Goal: Entertainment & Leisure: Browse casually

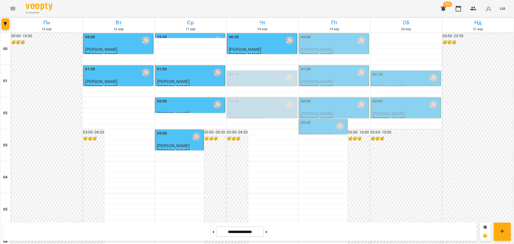
scroll to position [569, 0]
click at [12, 10] on icon "Menu" at bounding box center [13, 8] width 6 height 6
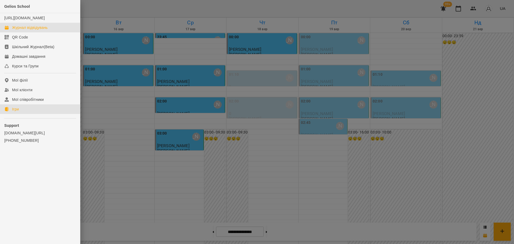
drag, startPoint x: 17, startPoint y: 115, endPoint x: 28, endPoint y: 116, distance: 10.7
click at [17, 112] on div "Ігри" at bounding box center [15, 109] width 7 height 5
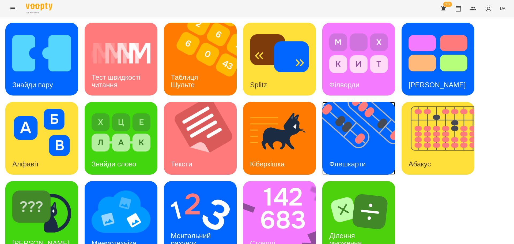
click at [357, 145] on img at bounding box center [363, 138] width 80 height 73
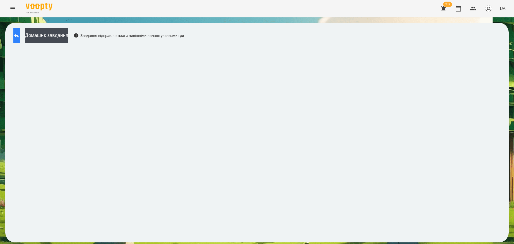
click at [19, 36] on icon at bounding box center [16, 36] width 5 height 4
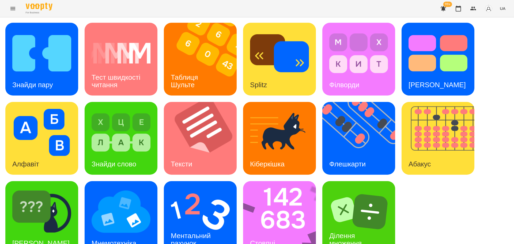
scroll to position [15, 0]
click at [52, 233] on div "Знайди Кіберкішку" at bounding box center [40, 243] width 71 height 21
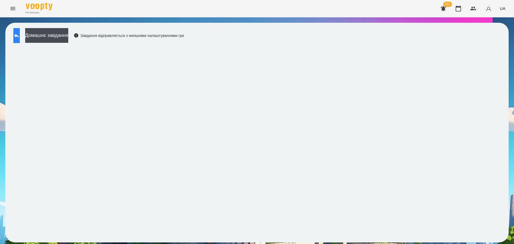
click at [17, 36] on button at bounding box center [16, 35] width 6 height 15
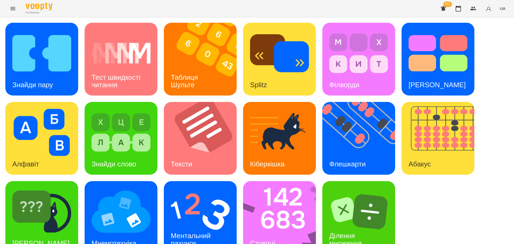
scroll to position [15, 0]
click at [278, 201] on img at bounding box center [283, 217] width 80 height 73
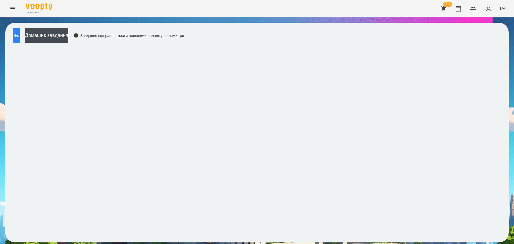
click at [19, 36] on icon at bounding box center [16, 36] width 5 height 4
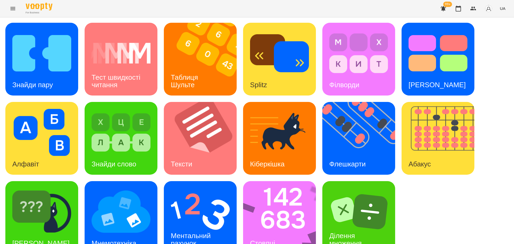
scroll to position [15, 0]
click at [201, 195] on img at bounding box center [200, 211] width 59 height 47
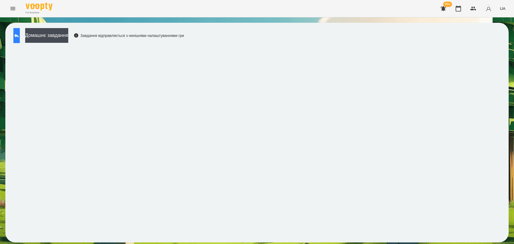
click at [20, 38] on button at bounding box center [16, 35] width 6 height 15
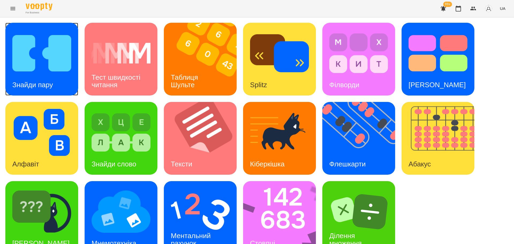
click at [52, 58] on img at bounding box center [41, 53] width 59 height 47
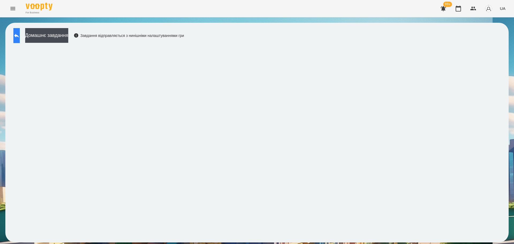
click at [17, 36] on button at bounding box center [16, 35] width 6 height 15
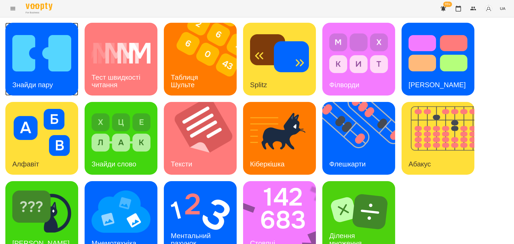
click at [49, 60] on img at bounding box center [41, 53] width 59 height 47
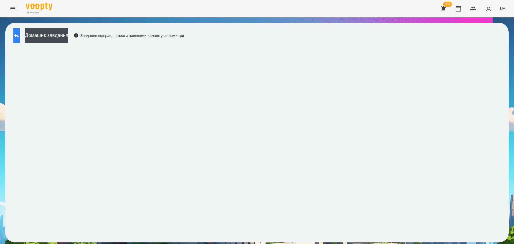
click at [20, 32] on button at bounding box center [16, 35] width 6 height 15
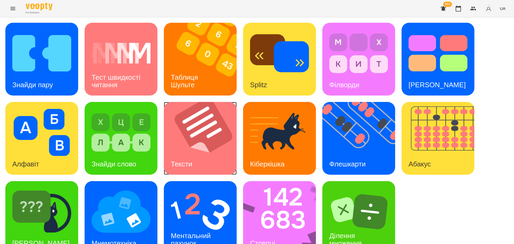
click at [204, 145] on img at bounding box center [204, 138] width 80 height 73
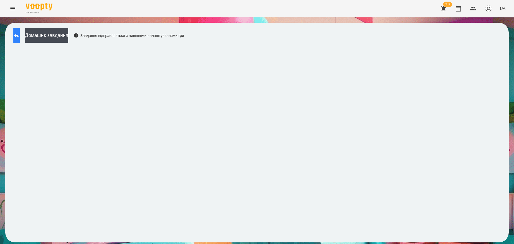
click at [16, 34] on button at bounding box center [16, 35] width 6 height 15
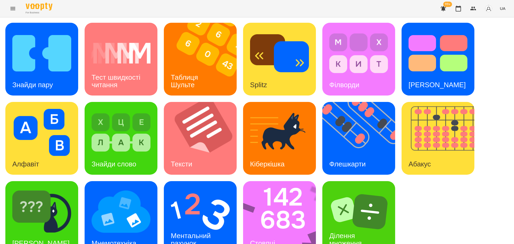
scroll to position [15, 0]
click at [98, 204] on img at bounding box center [121, 211] width 59 height 47
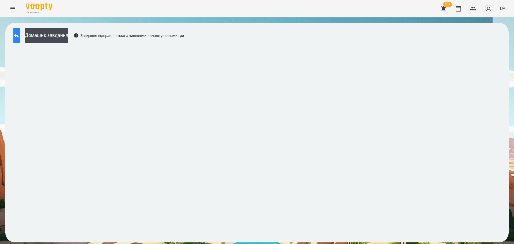
click at [19, 34] on icon at bounding box center [16, 35] width 6 height 6
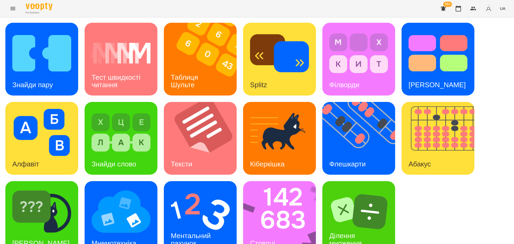
scroll to position [15, 0]
click at [62, 204] on img at bounding box center [41, 211] width 59 height 47
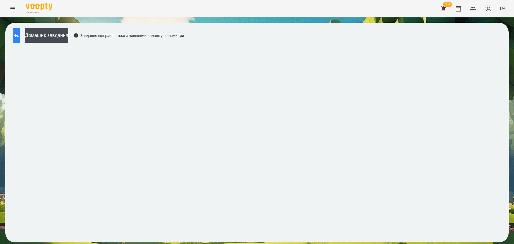
click at [18, 36] on button at bounding box center [16, 35] width 6 height 15
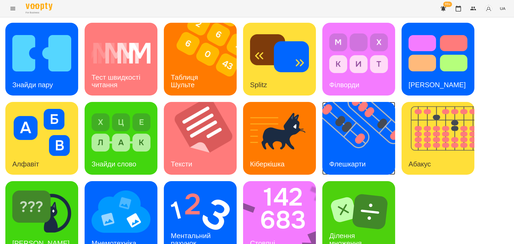
click at [356, 138] on img at bounding box center [363, 138] width 80 height 73
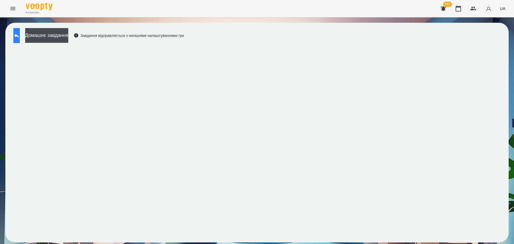
click at [20, 38] on icon at bounding box center [16, 35] width 6 height 6
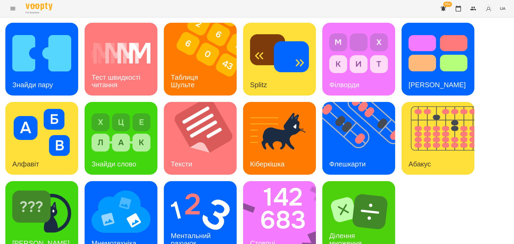
scroll to position [15, 0]
click at [58, 206] on img at bounding box center [41, 211] width 59 height 47
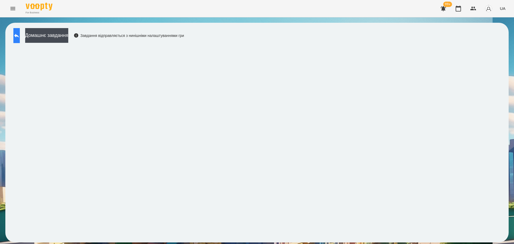
click at [18, 38] on button at bounding box center [16, 35] width 6 height 15
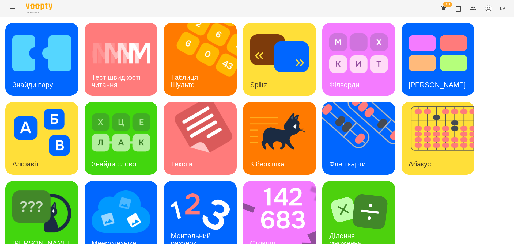
scroll to position [15, 0]
click at [199, 226] on div "Ментальний рахунок" at bounding box center [192, 240] width 56 height 29
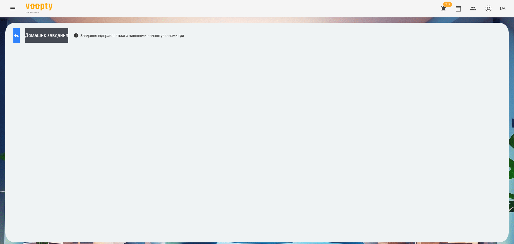
click at [19, 35] on icon at bounding box center [16, 36] width 5 height 4
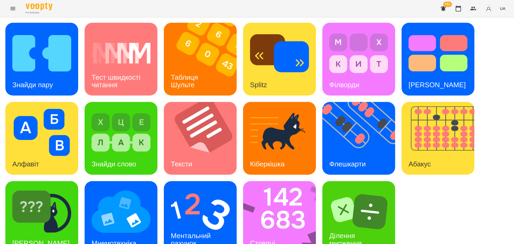
scroll to position [15, 0]
click at [204, 207] on img at bounding box center [200, 211] width 59 height 47
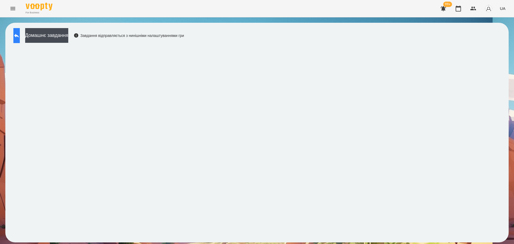
click at [15, 36] on button at bounding box center [16, 35] width 6 height 15
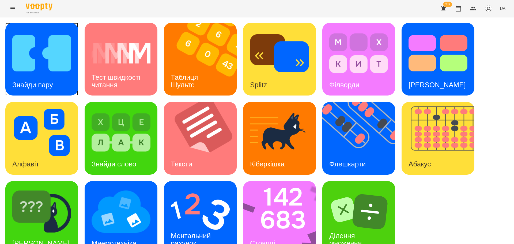
click at [29, 66] on img at bounding box center [41, 53] width 59 height 47
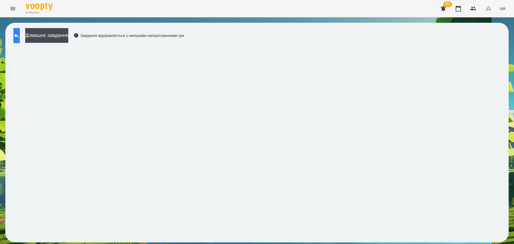
click at [16, 34] on button at bounding box center [16, 35] width 6 height 15
